Goal: Navigation & Orientation: Find specific page/section

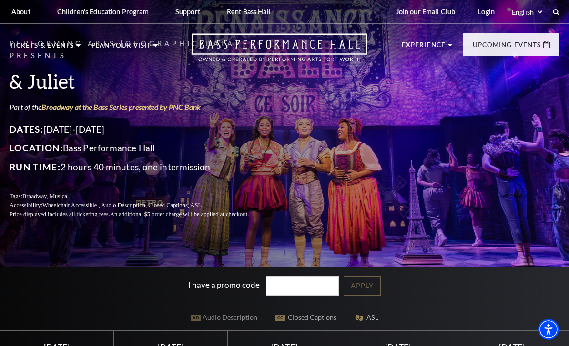
click at [489, 14] on link "Login" at bounding box center [486, 11] width 32 height 23
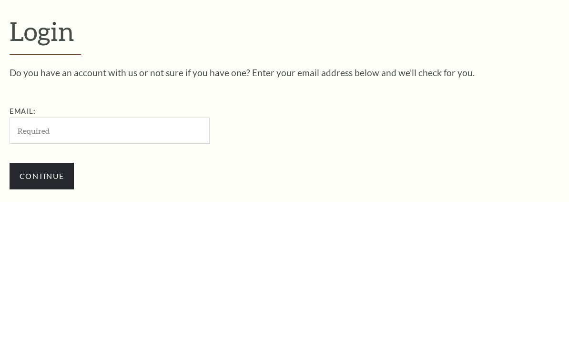
scroll to position [102, 0]
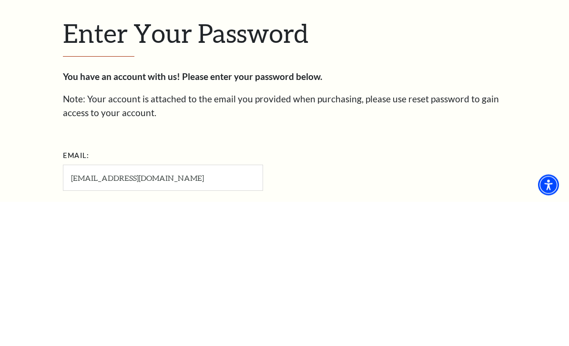
scroll to position [111, 0]
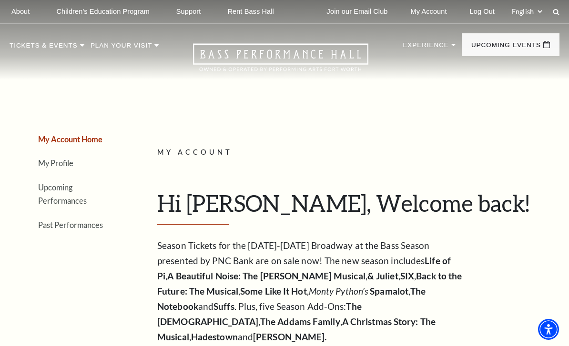
click at [87, 191] on link "Upcoming Performances" at bounding box center [62, 194] width 49 height 23
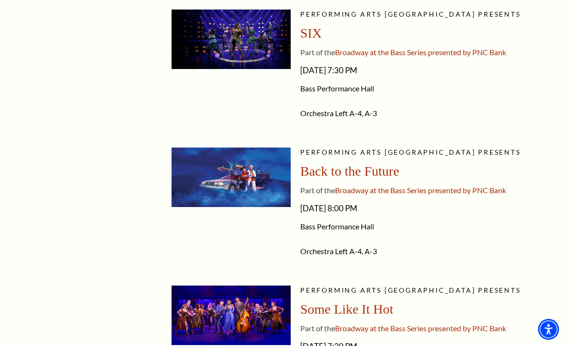
scroll to position [767, 0]
